Goal: Task Accomplishment & Management: Use online tool/utility

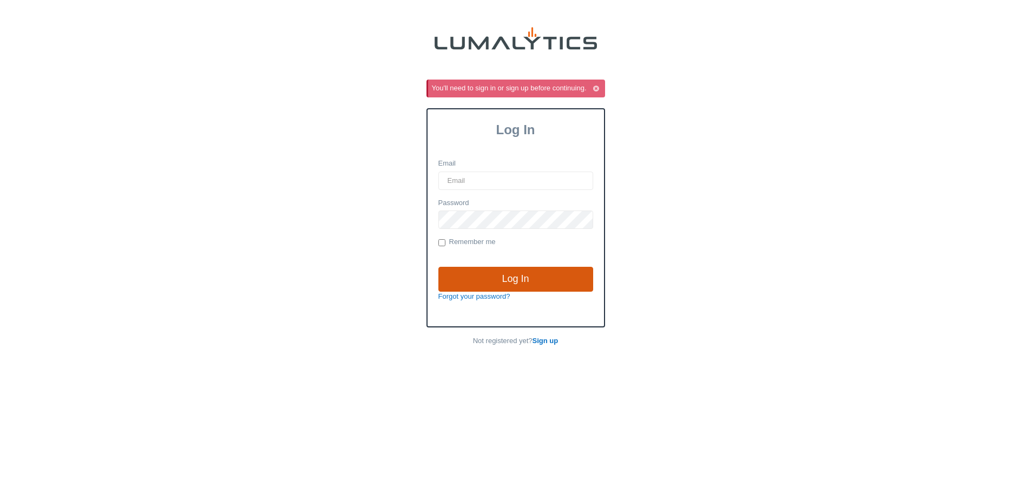
type input "[EMAIL_ADDRESS][DOMAIN_NAME]"
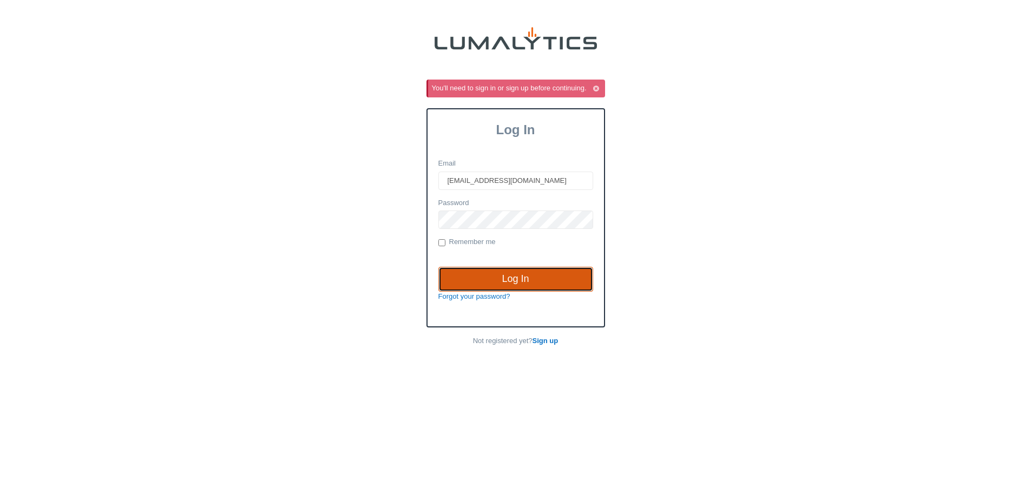
click at [502, 277] on input "Log In" at bounding box center [515, 279] width 155 height 25
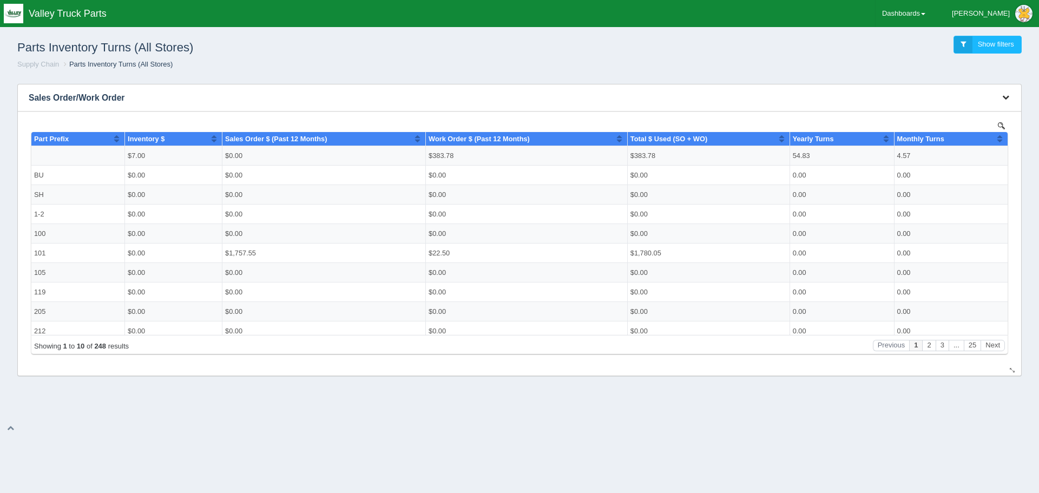
click at [1003, 99] on icon "button" at bounding box center [1006, 97] width 7 height 7
click at [974, 112] on link "Download CSV" at bounding box center [970, 114] width 87 height 16
